Goal: Task Accomplishment & Management: Use online tool/utility

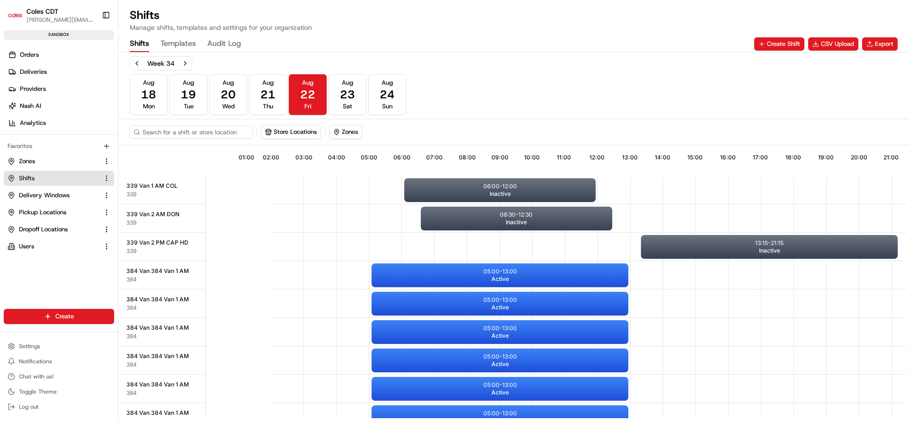
scroll to position [0, 88]
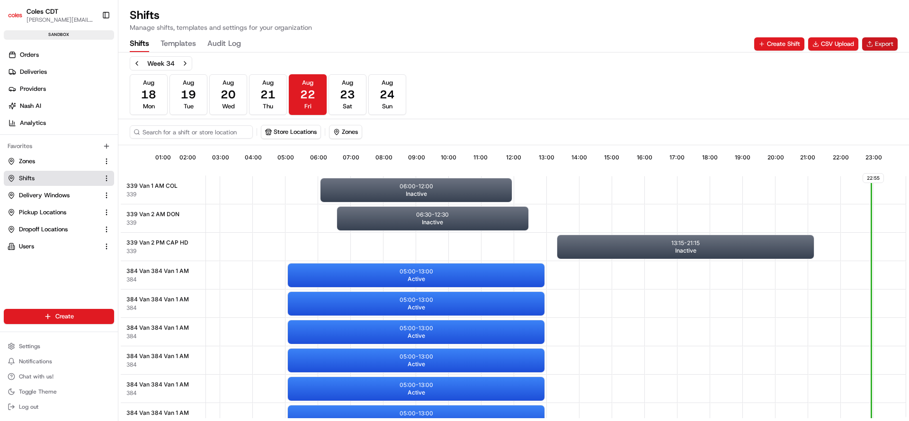
click at [877, 43] on button "Export" at bounding box center [880, 43] width 36 height 13
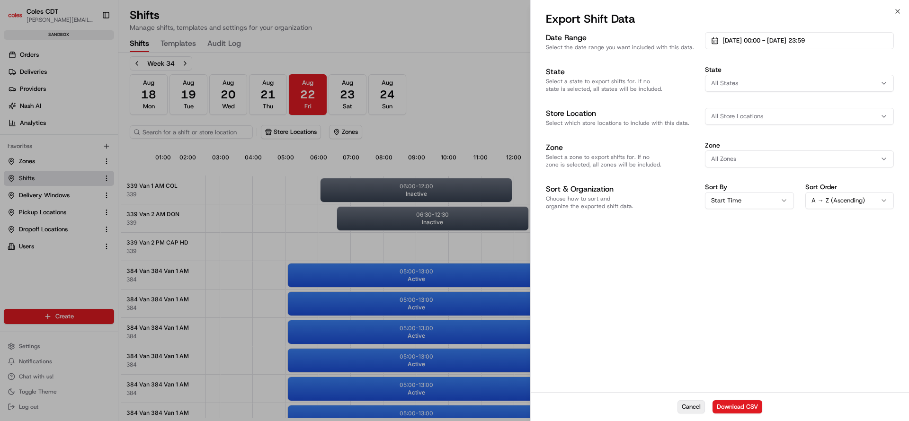
click at [682, 406] on button "Cancel" at bounding box center [690, 407] width 27 height 13
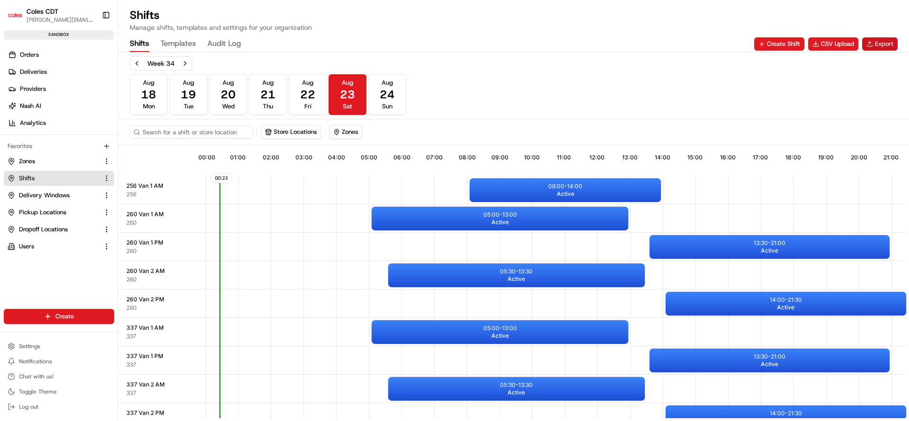
click at [879, 42] on button "Export" at bounding box center [880, 43] width 36 height 13
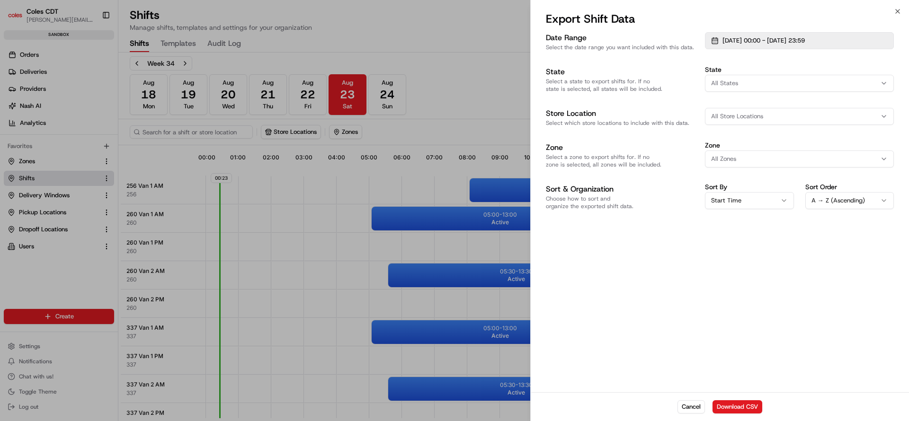
click at [788, 41] on span "[DATE] 00:00 - [DATE] 23:59" at bounding box center [763, 40] width 82 height 9
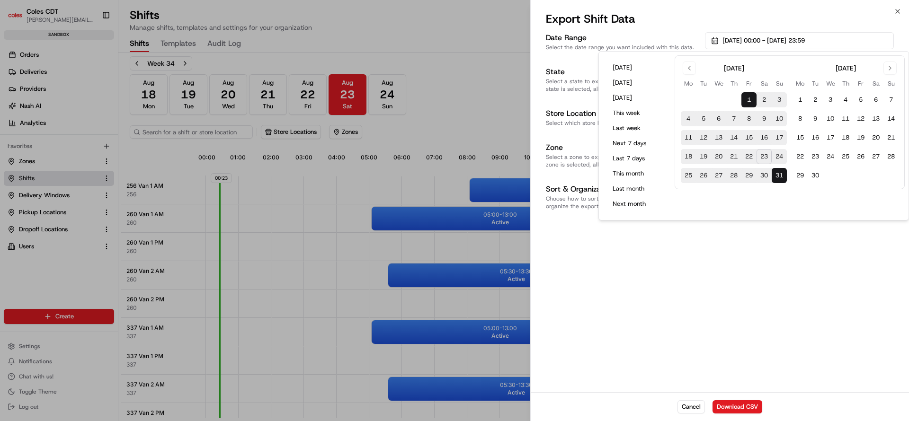
click at [752, 102] on button "1" at bounding box center [748, 99] width 15 height 15
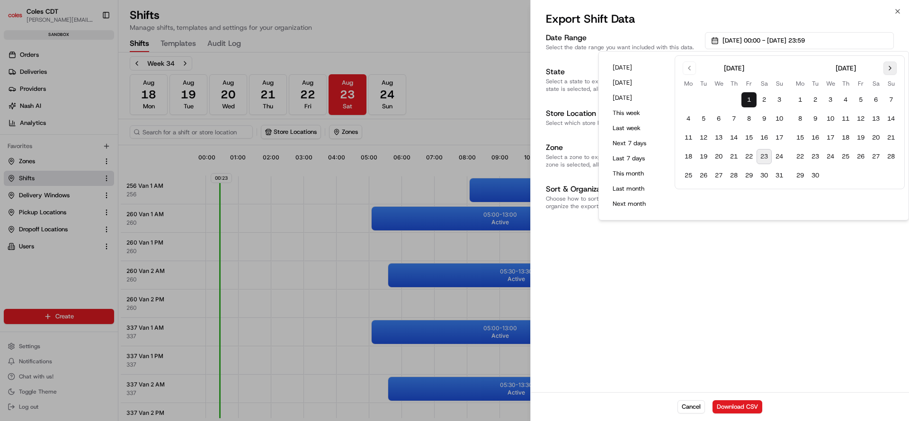
click at [888, 69] on button "Go to next month" at bounding box center [889, 68] width 13 height 13
click at [876, 177] on button "31" at bounding box center [875, 175] width 15 height 15
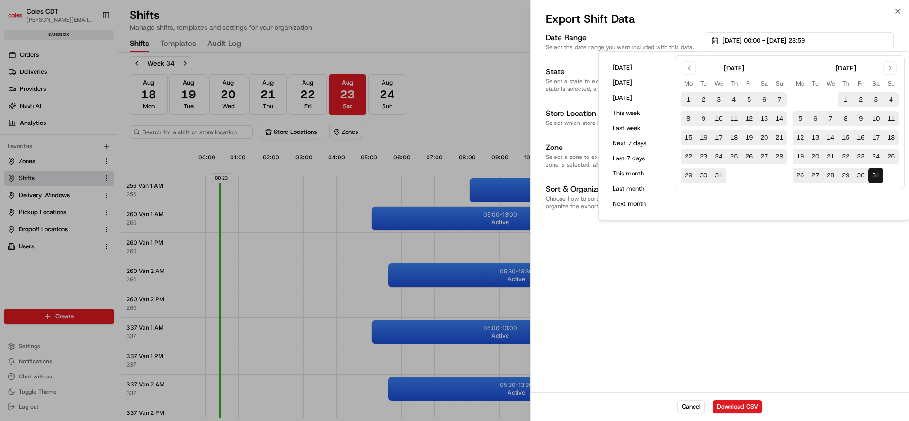
click at [786, 207] on div "[DATE] Mo Tu We Th Fr Sa Su 1 2 3 4 5 6 7 8 9 10 11 12 13 14 15 16 17 18 19 20 …" at bounding box center [790, 135] width 230 height 161
click at [718, 249] on div "Date Range Select the date range you want included with this data. [DATE] 00:00…" at bounding box center [720, 211] width 378 height 362
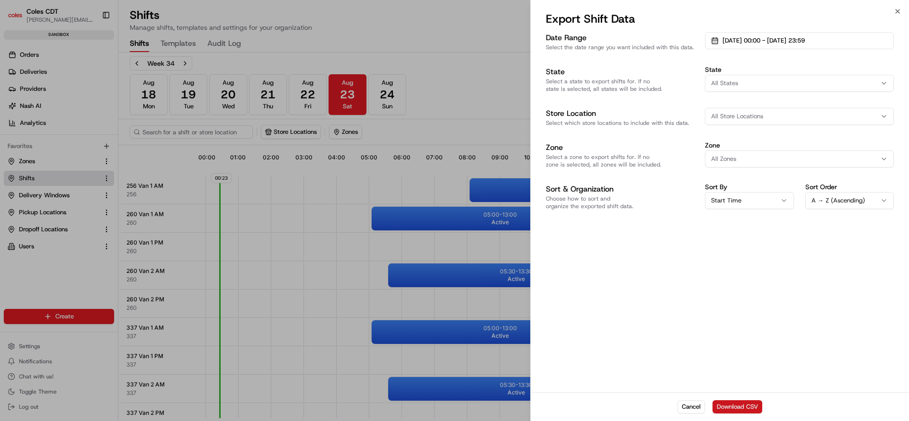
click at [730, 408] on button "Download CSV" at bounding box center [738, 407] width 50 height 13
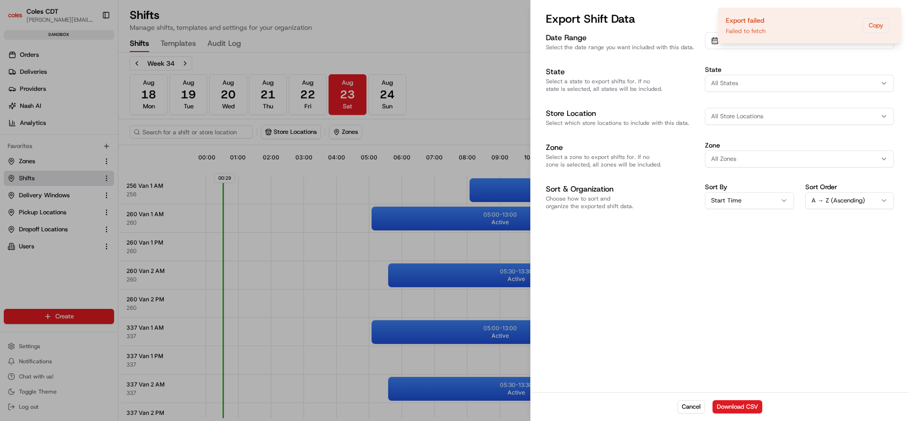
drag, startPoint x: 779, startPoint y: 27, endPoint x: 782, endPoint y: 134, distance: 107.0
click at [782, 134] on body "Coles CDT [PERSON_NAME][EMAIL_ADDRESS][PERSON_NAME][DOMAIN_NAME] Toggle Sidebar…" at bounding box center [454, 210] width 909 height 421
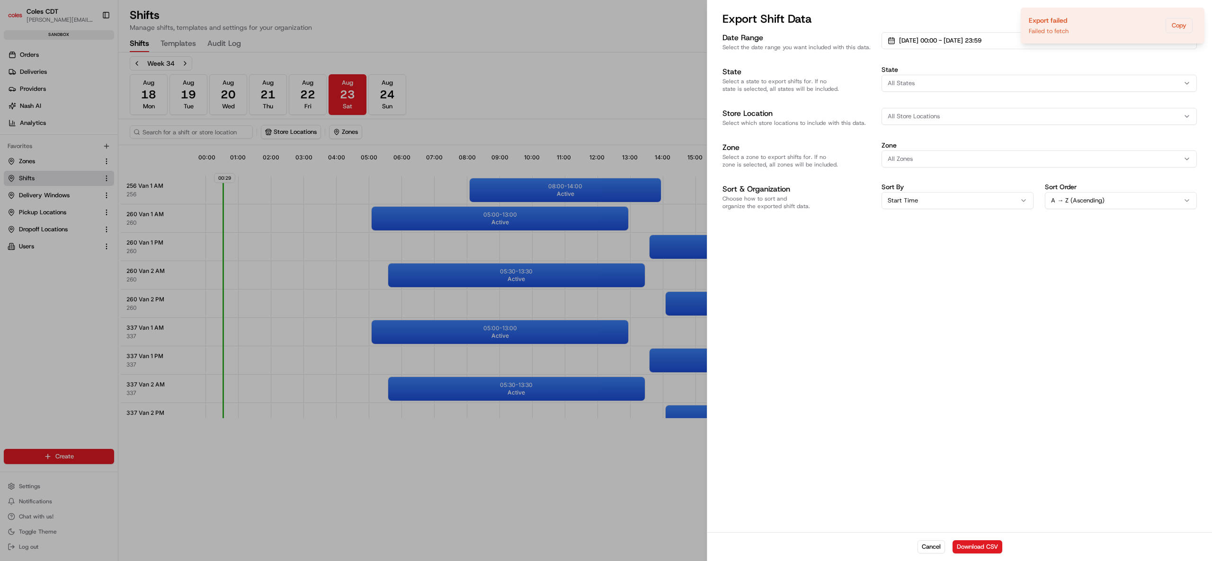
drag, startPoint x: 810, startPoint y: 0, endPoint x: 794, endPoint y: 298, distance: 298.2
click at [794, 298] on div "Date Range Select the date range you want included with this data. [DATE] 00:00…" at bounding box center [959, 281] width 505 height 502
click at [818, 421] on div "Cancel Download CSV" at bounding box center [959, 547] width 505 height 29
click at [909, 421] on button "Cancel" at bounding box center [931, 547] width 27 height 13
